Goal: Task Accomplishment & Management: Manage account settings

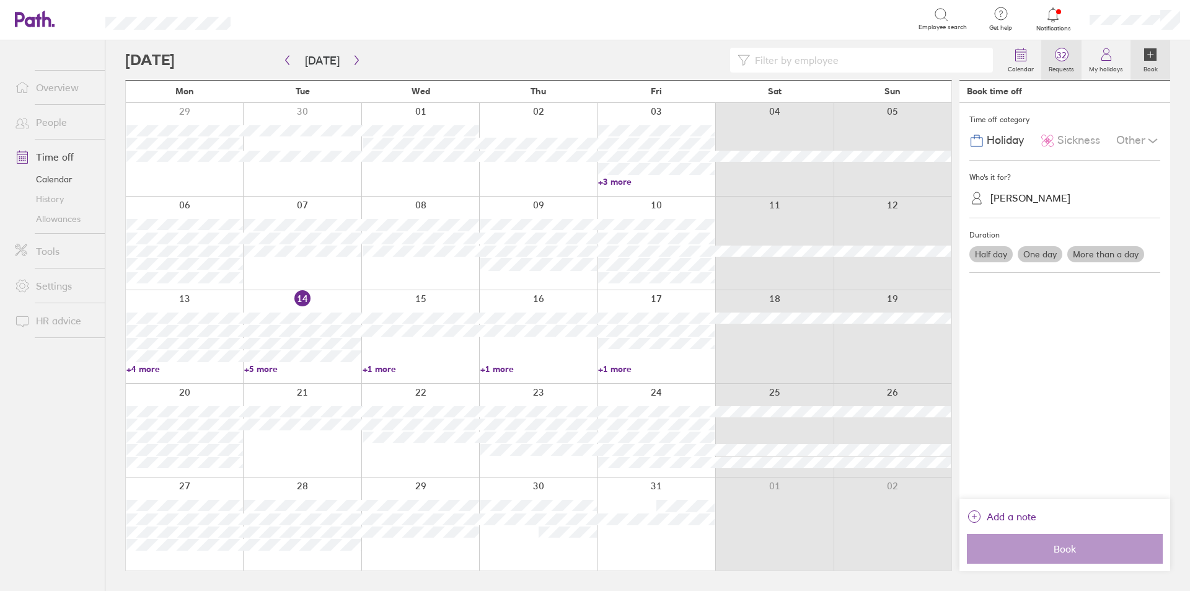
click at [1065, 56] on span "32" at bounding box center [1062, 55] width 40 height 10
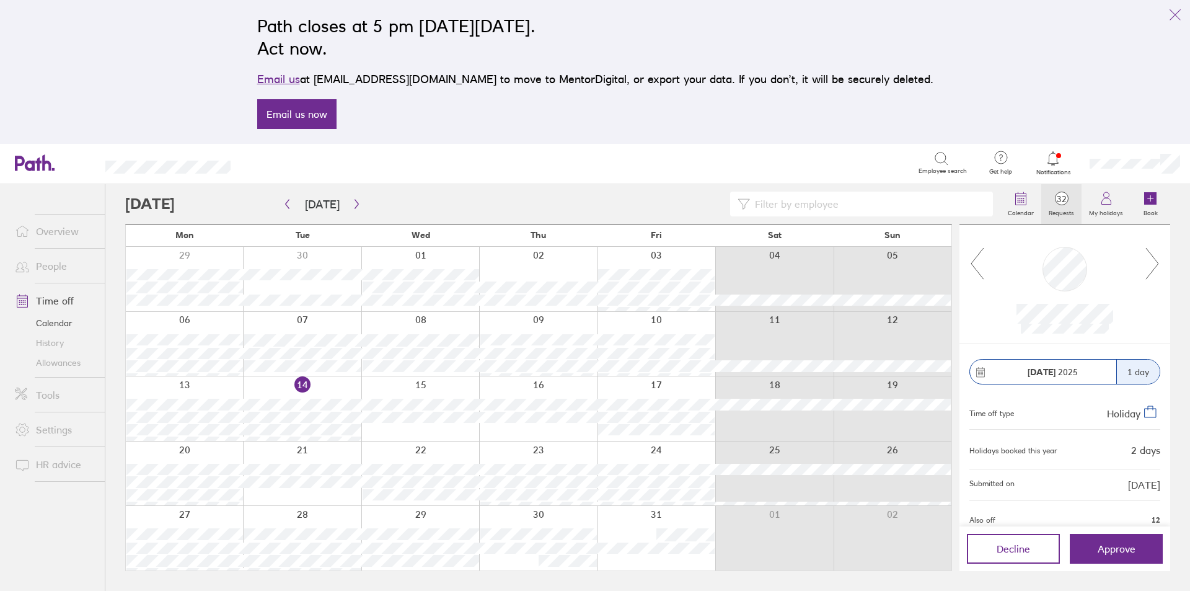
click at [1149, 262] on icon at bounding box center [1153, 263] width 16 height 33
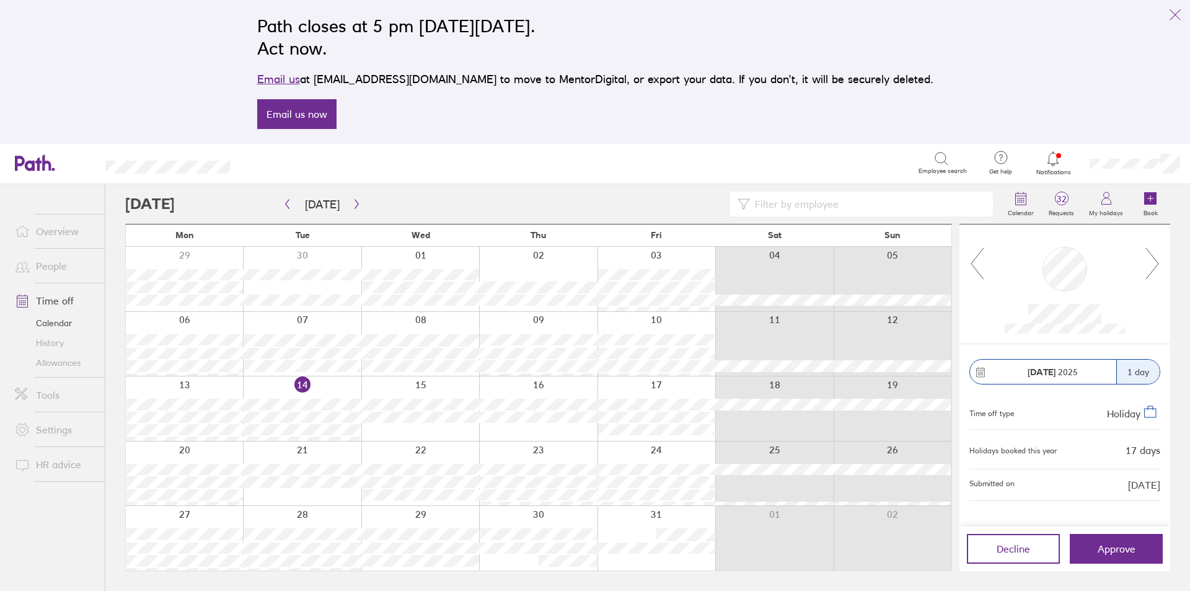
click at [1149, 262] on icon at bounding box center [1153, 263] width 16 height 33
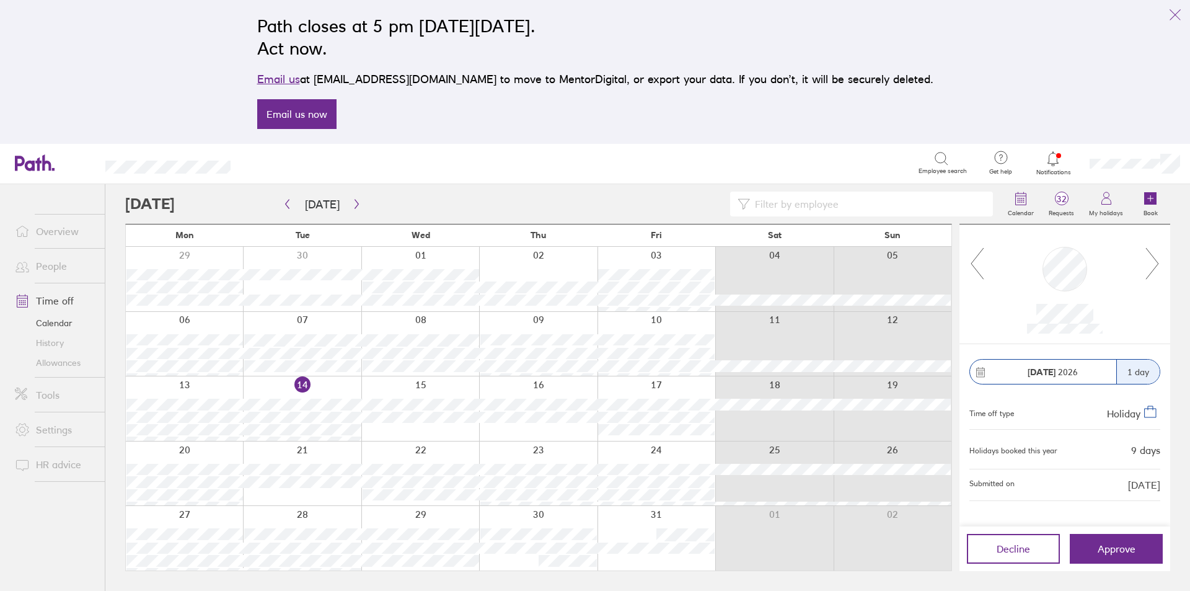
click at [1149, 262] on icon at bounding box center [1153, 263] width 16 height 33
click at [1153, 250] on icon at bounding box center [1153, 263] width 16 height 33
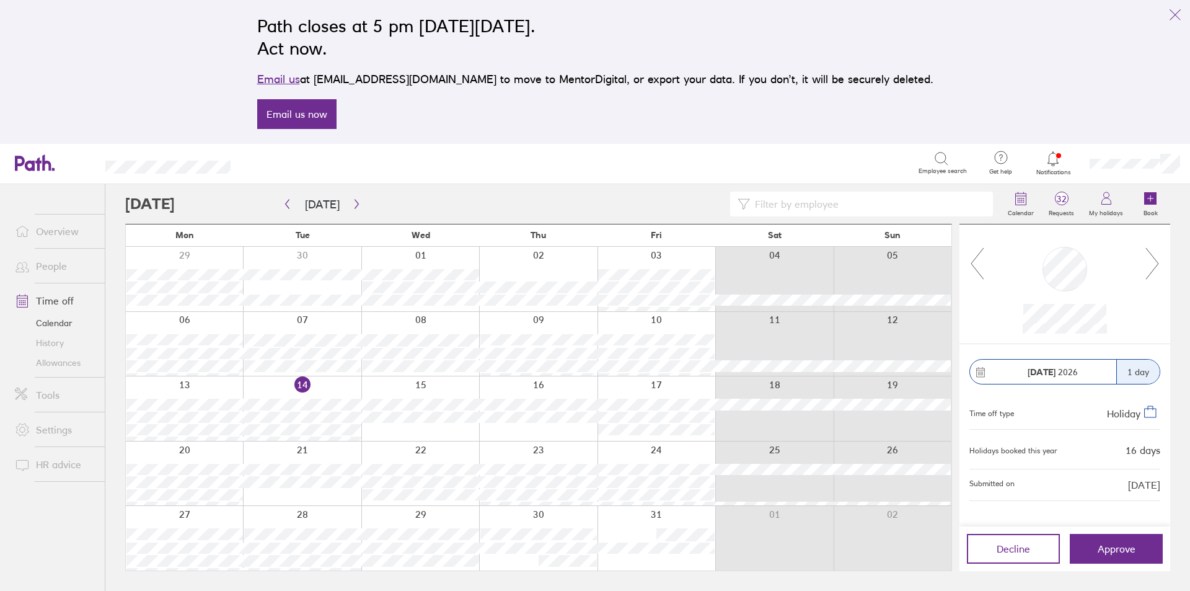
click at [1153, 250] on icon at bounding box center [1153, 263] width 16 height 33
